Goal: Task Accomplishment & Management: Manage account settings

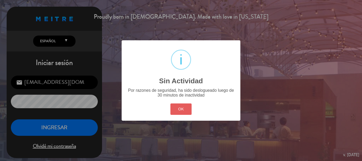
drag, startPoint x: 0, startPoint y: 0, endPoint x: 190, endPoint y: 111, distance: 219.9
click at [190, 111] on button "OK" at bounding box center [181, 108] width 21 height 11
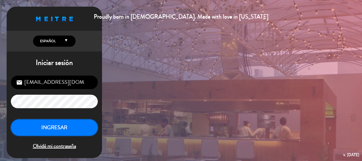
click at [64, 127] on button "INGRESAR" at bounding box center [54, 127] width 87 height 17
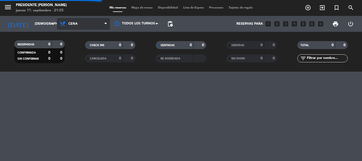
click at [102, 25] on span "Cena" at bounding box center [83, 24] width 53 height 12
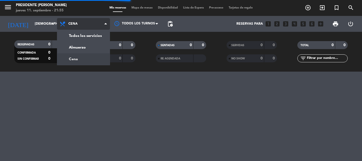
click at [102, 25] on span "Cena" at bounding box center [83, 24] width 53 height 12
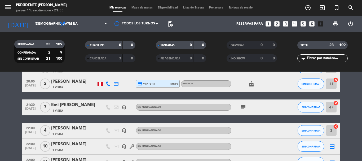
scroll to position [159, 0]
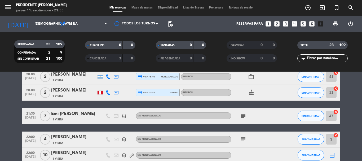
click at [245, 116] on icon "subject" at bounding box center [243, 116] width 6 height 6
click at [244, 139] on icon "subject" at bounding box center [243, 139] width 6 height 6
